Goal: Task Accomplishment & Management: Use online tool/utility

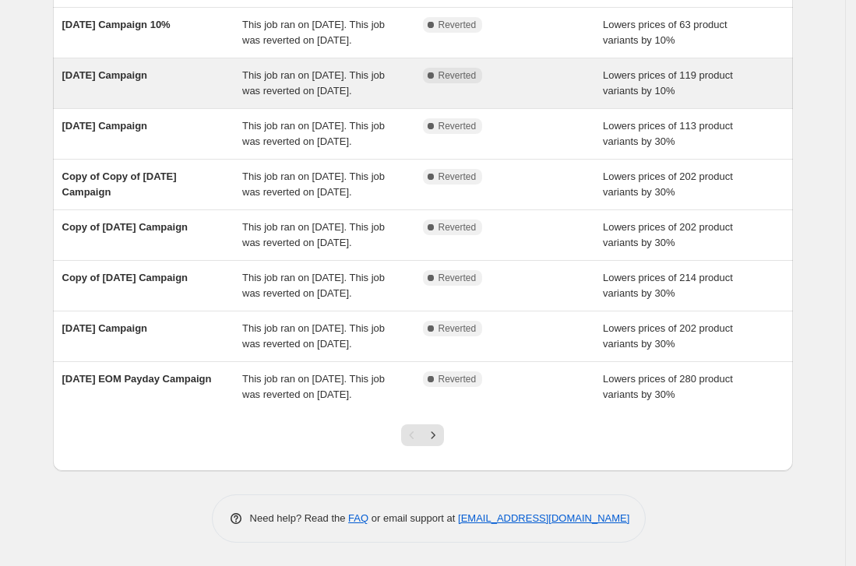
scroll to position [390, 0]
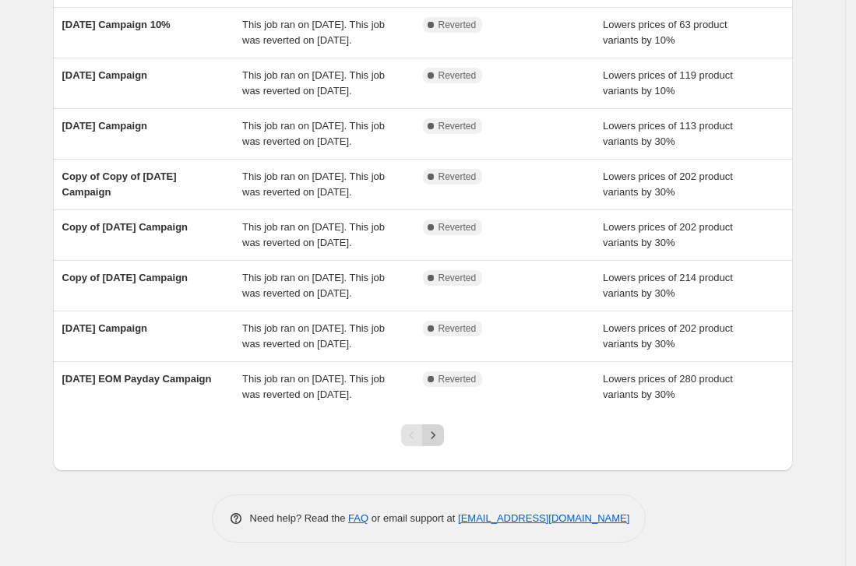
click at [438, 444] on button "Next" at bounding box center [433, 435] width 22 height 22
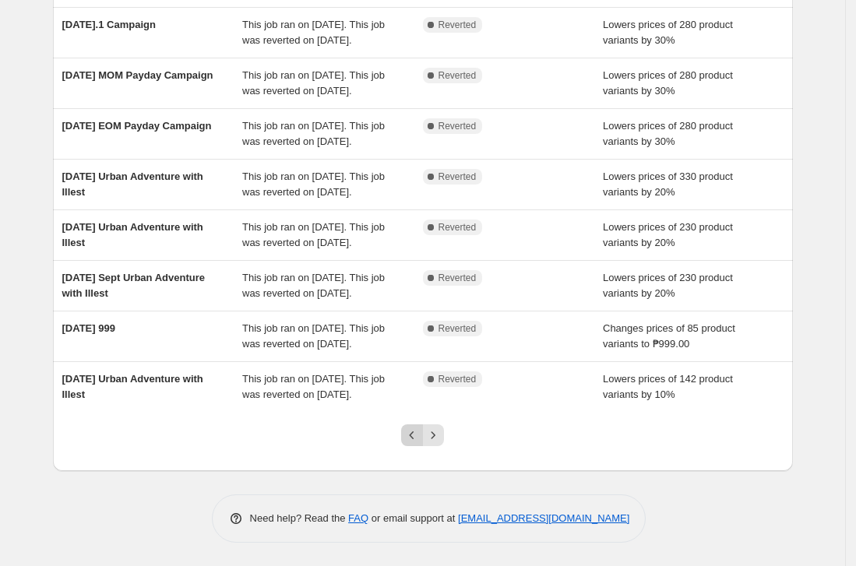
click at [410, 438] on icon "Previous" at bounding box center [412, 435] width 16 height 16
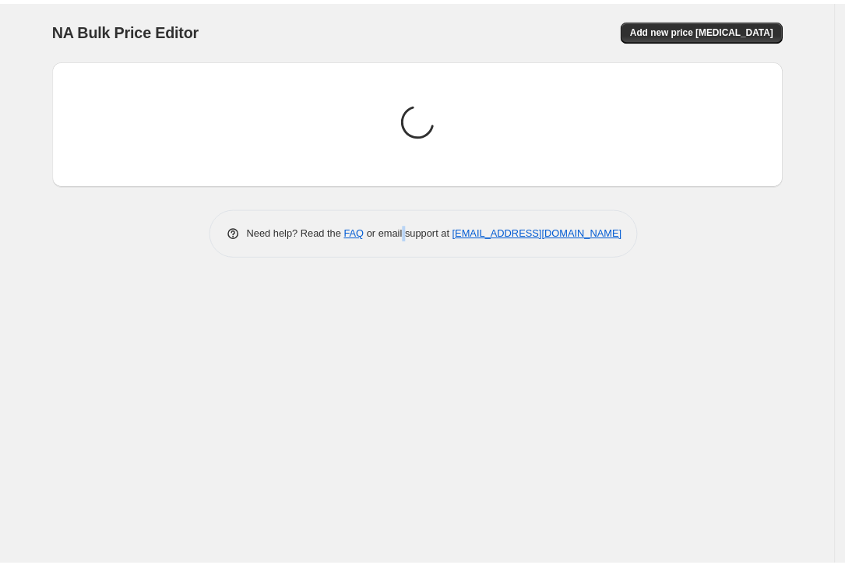
scroll to position [0, 0]
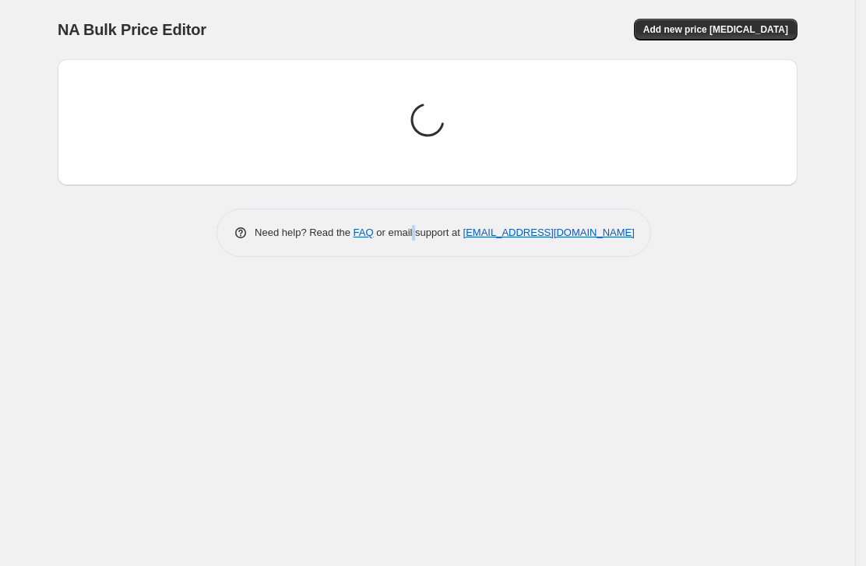
click at [410, 438] on div "NA Bulk Price Editor. This page is ready NA Bulk Price Editor Add new price cha…" at bounding box center [427, 283] width 855 height 566
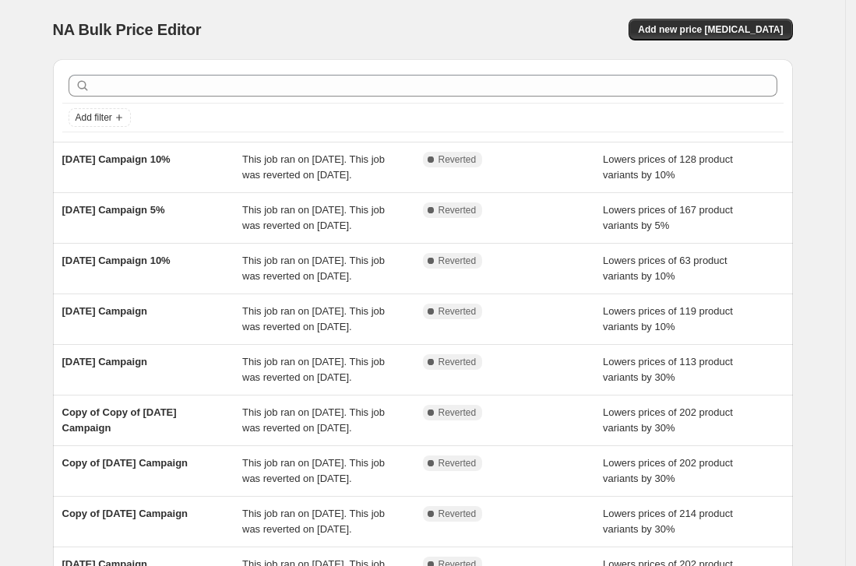
click at [446, 34] on div "Add new price [MEDICAL_DATA]" at bounding box center [606, 30] width 371 height 22
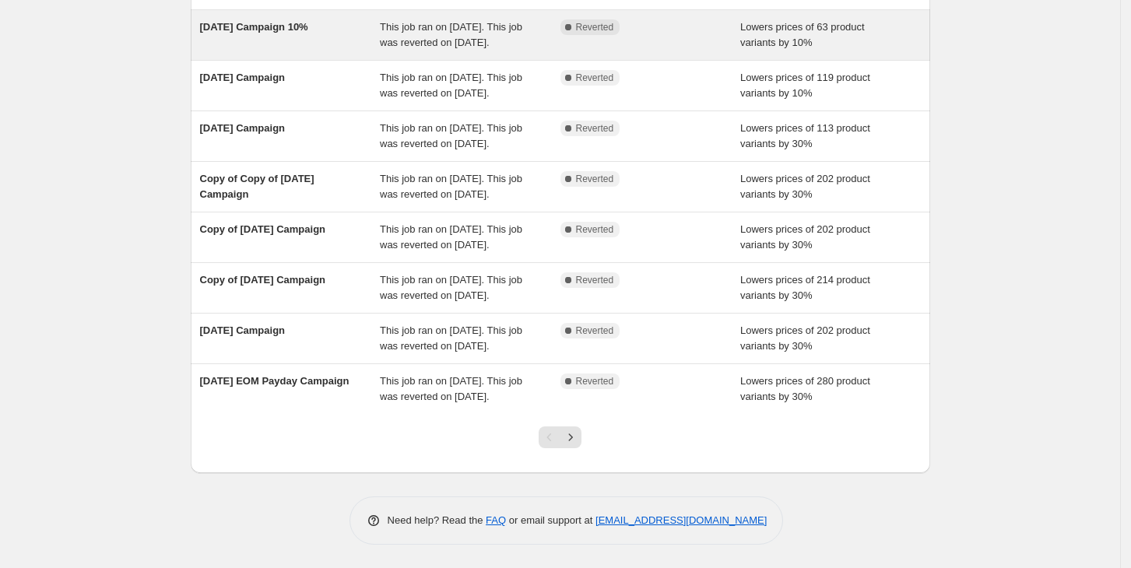
scroll to position [388, 0]
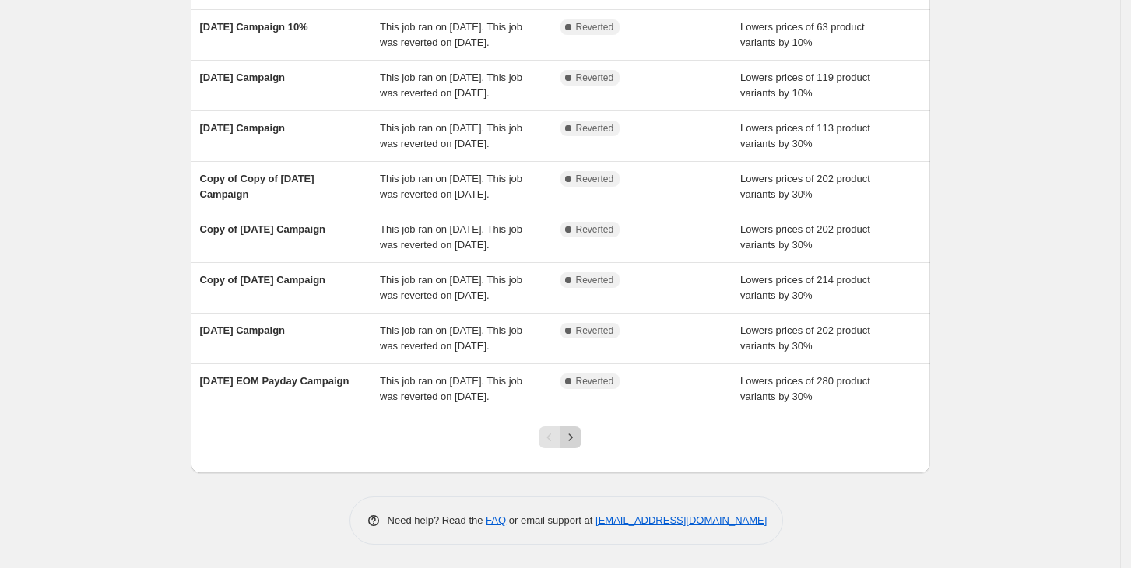
click at [579, 433] on icon "Next" at bounding box center [571, 438] width 16 height 16
